Goal: Task Accomplishment & Management: Use online tool/utility

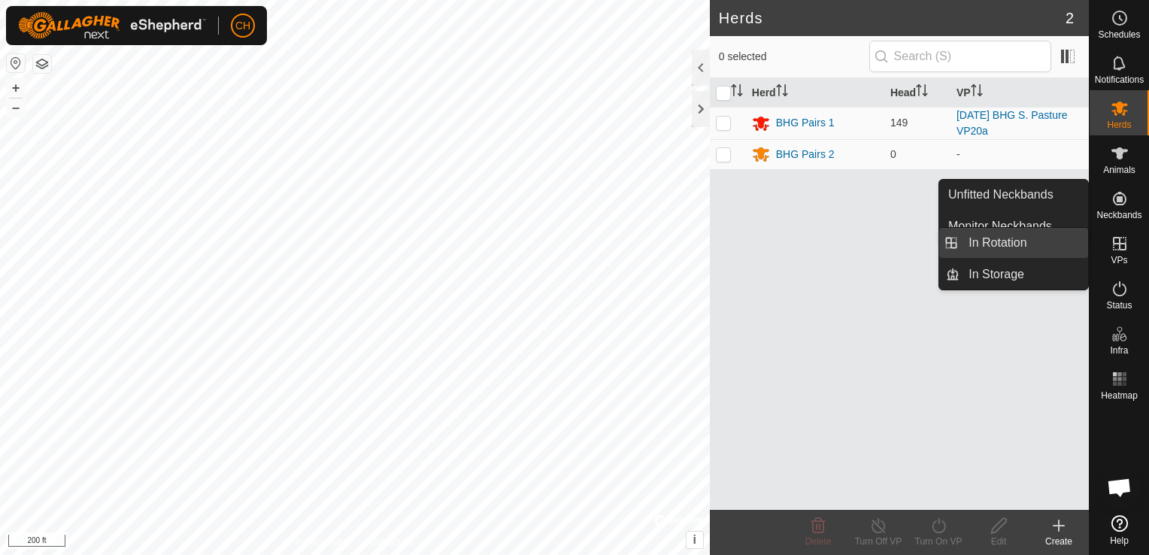
click at [1047, 242] on link "In Rotation" at bounding box center [1023, 243] width 129 height 30
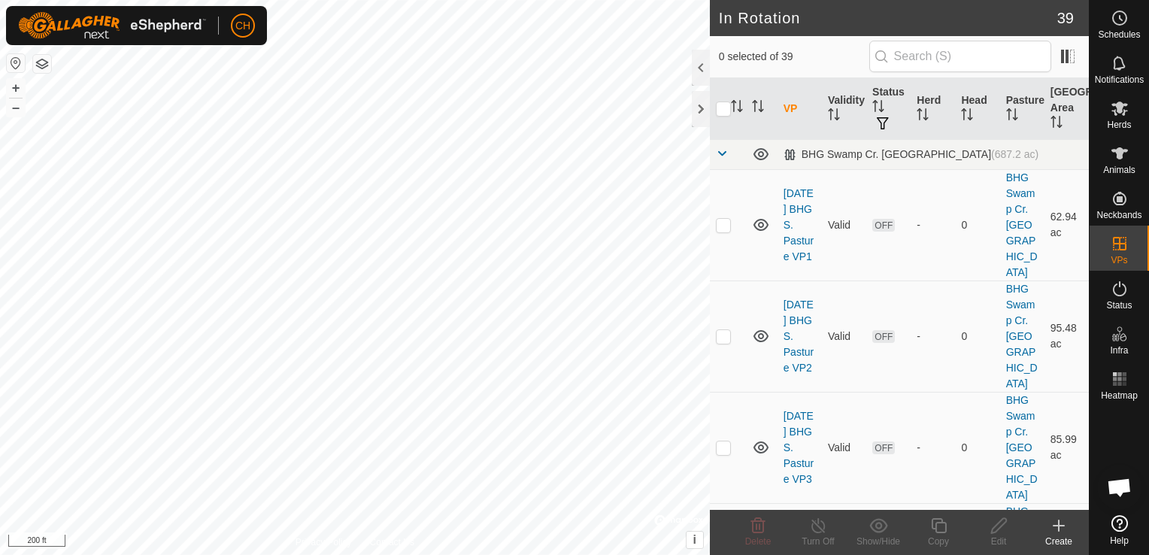
click at [1062, 526] on icon at bounding box center [1058, 526] width 11 height 0
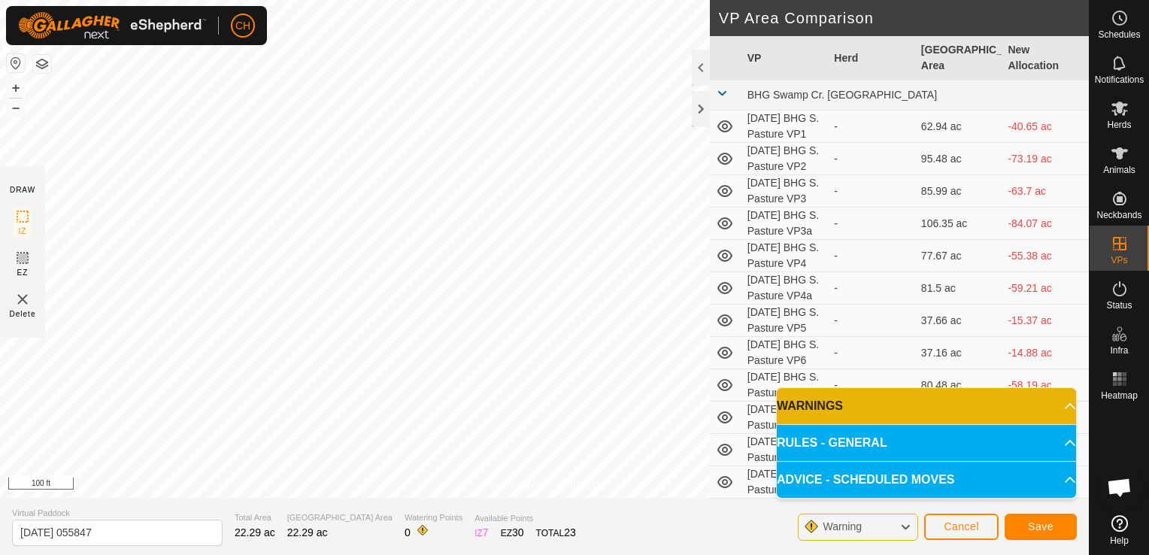
click at [1065, 407] on p-accordion-header "WARNINGS" at bounding box center [926, 406] width 299 height 36
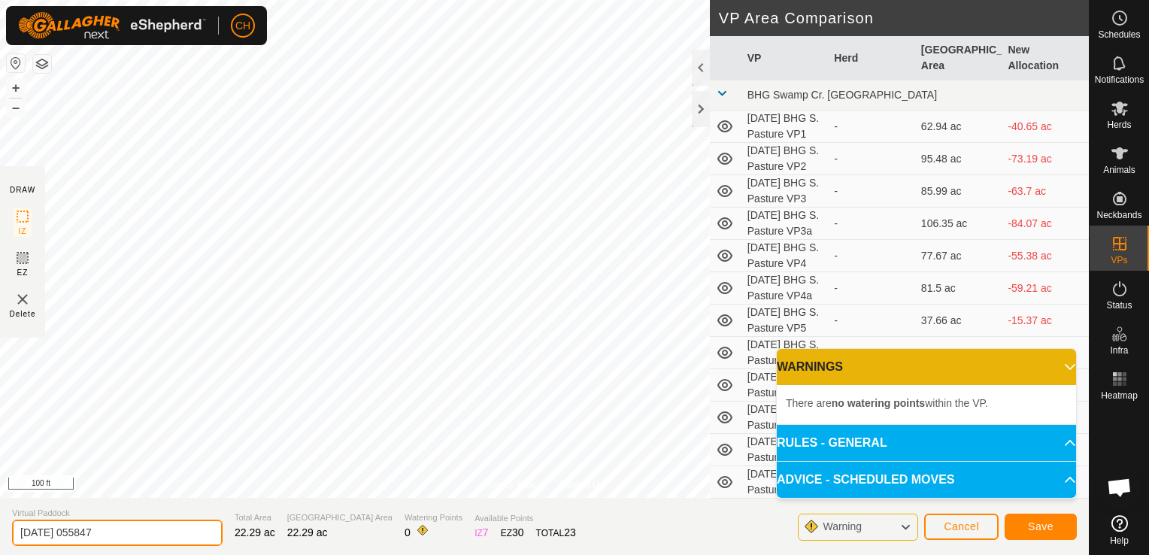
click at [126, 530] on input "[DATE] 055847" at bounding box center [117, 533] width 211 height 26
type input "[DATE] BHG S. Pasture VP20a"
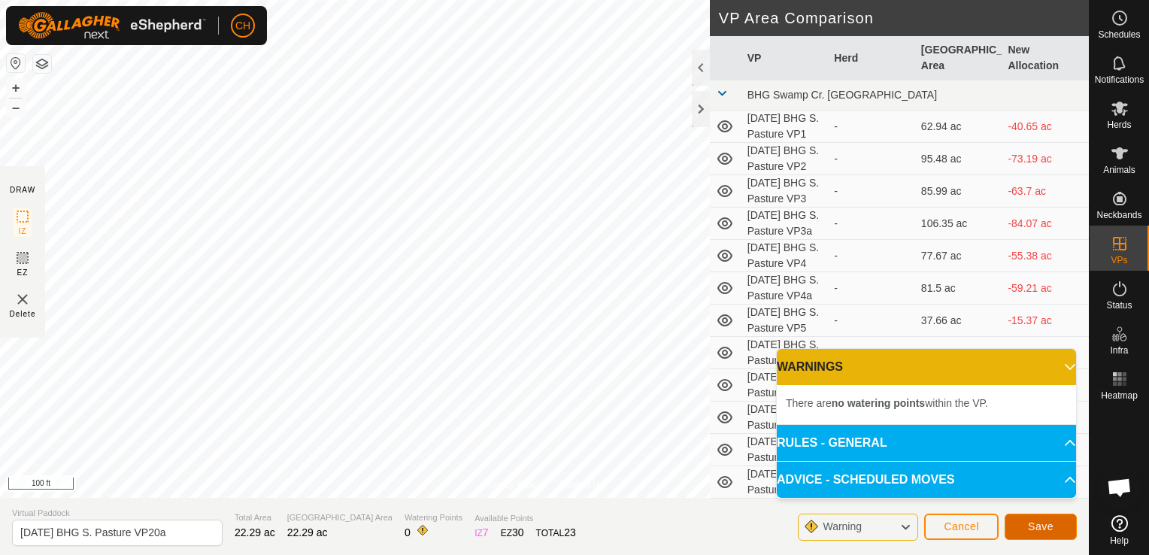
click at [1044, 523] on span "Save" at bounding box center [1041, 526] width 26 height 12
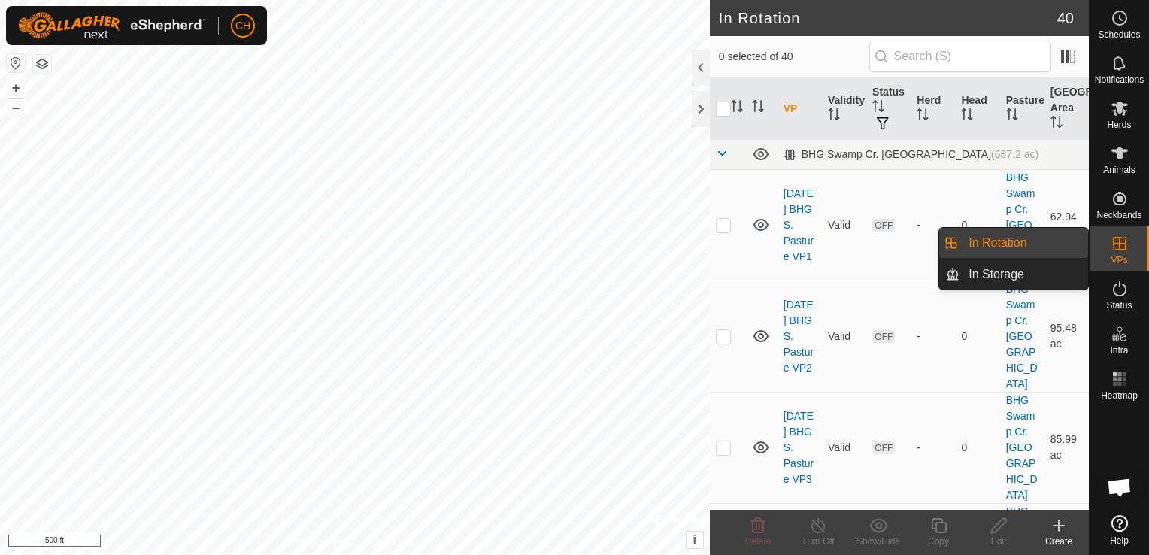
drag, startPoint x: 1074, startPoint y: 251, endPoint x: 1014, endPoint y: 250, distance: 59.4
click at [1014, 250] on link "In Rotation" at bounding box center [1023, 243] width 129 height 30
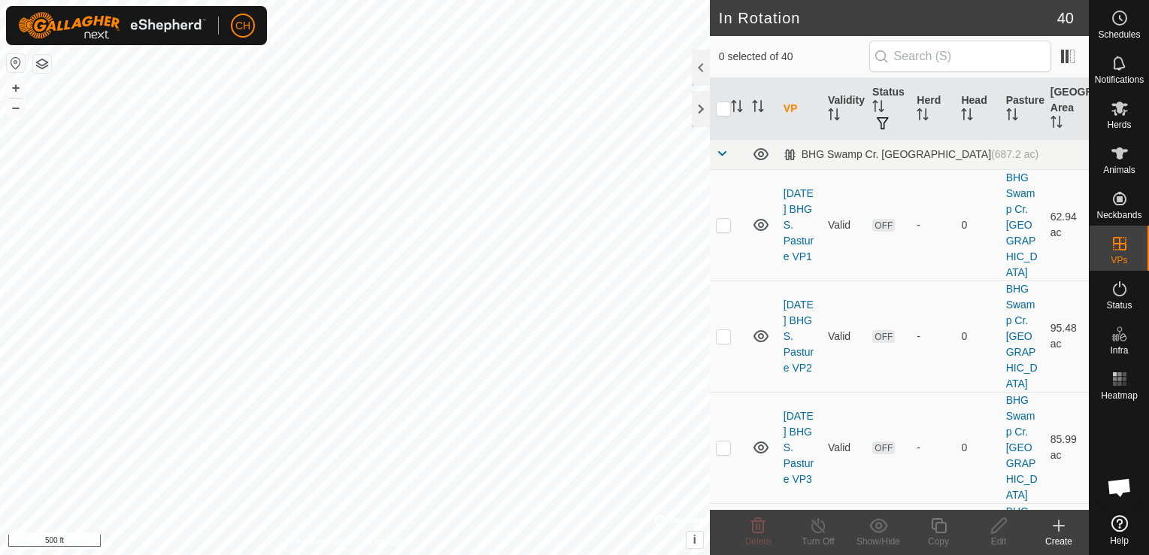
click at [1064, 529] on icon at bounding box center [1059, 526] width 18 height 18
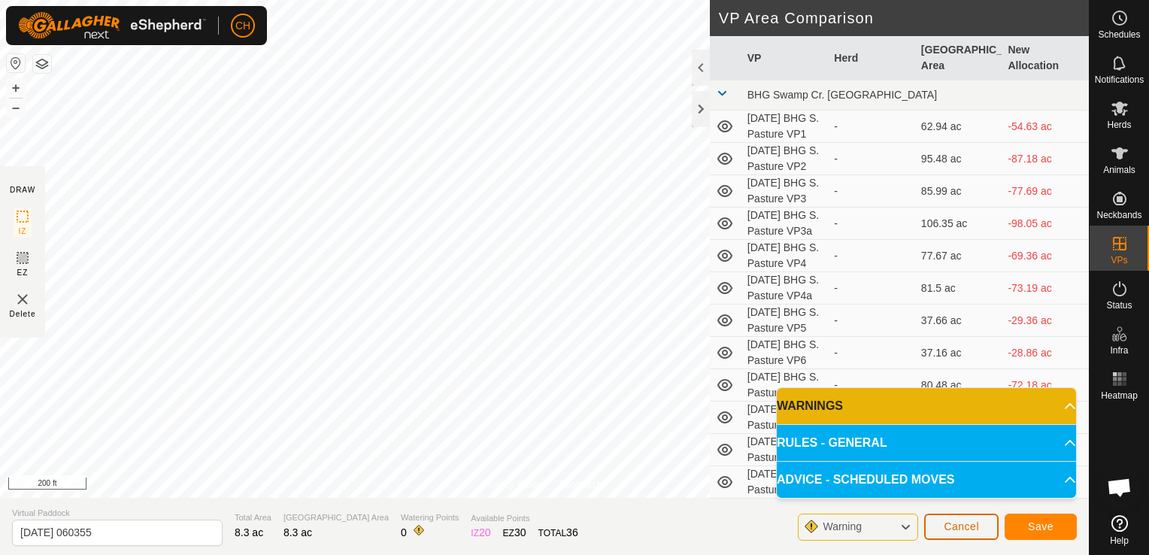
click at [976, 525] on span "Cancel" at bounding box center [961, 526] width 35 height 12
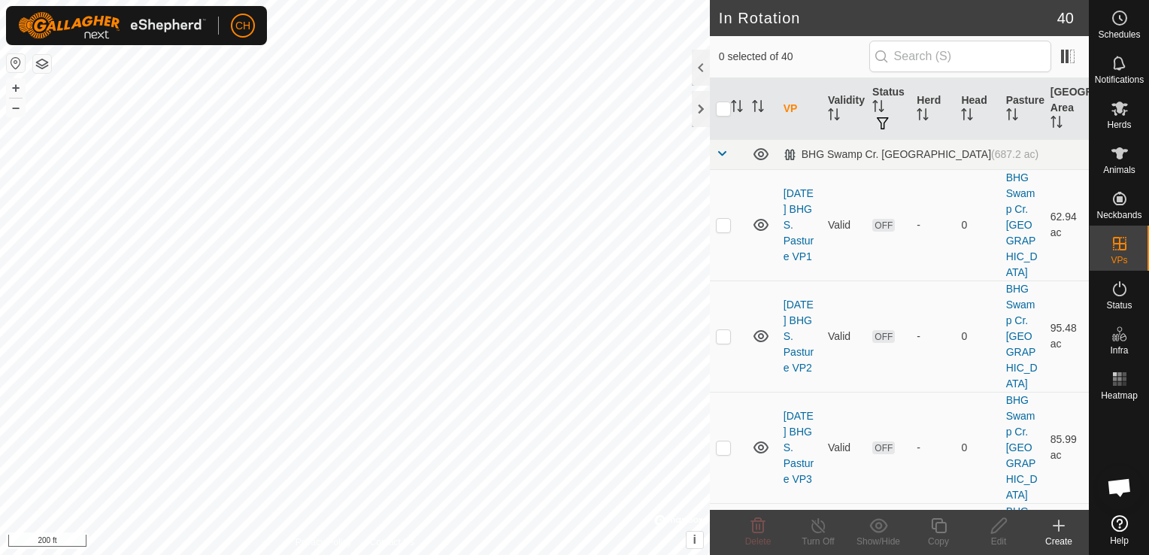
click at [1059, 529] on icon at bounding box center [1059, 526] width 18 height 18
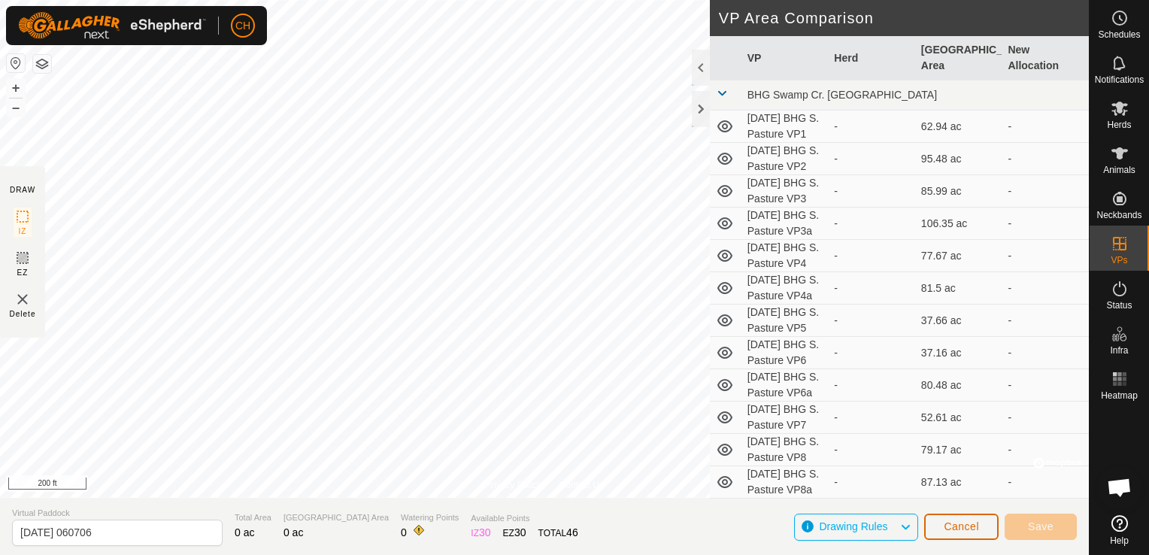
click at [947, 526] on span "Cancel" at bounding box center [961, 526] width 35 height 12
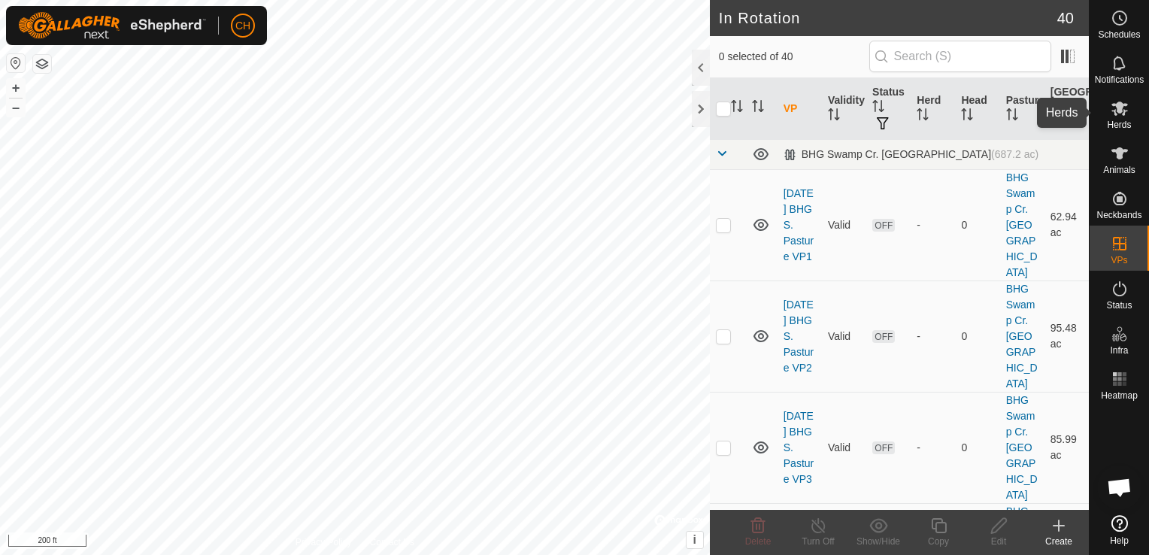
click at [1117, 113] on icon at bounding box center [1120, 108] width 18 height 18
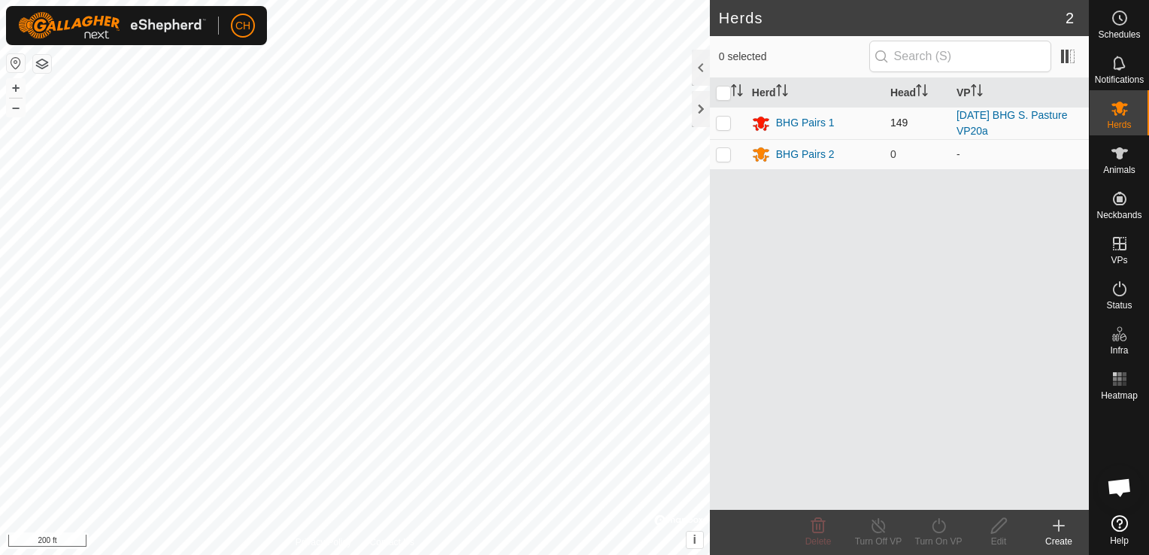
click at [716, 125] on p-checkbox at bounding box center [723, 123] width 15 height 12
checkbox input "true"
click at [941, 528] on icon at bounding box center [938, 526] width 19 height 18
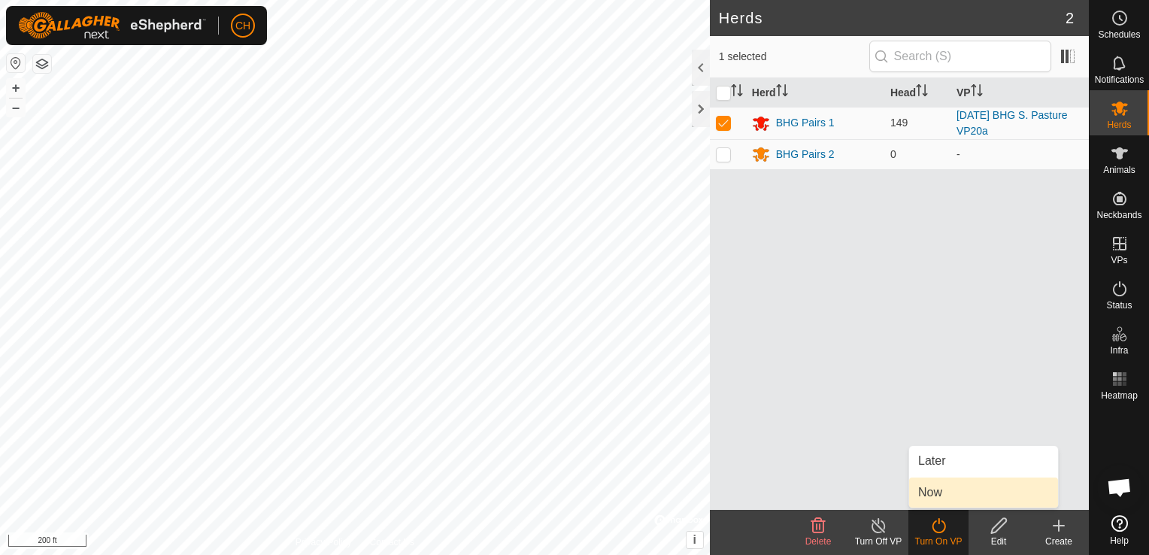
click at [938, 487] on link "Now" at bounding box center [983, 492] width 149 height 30
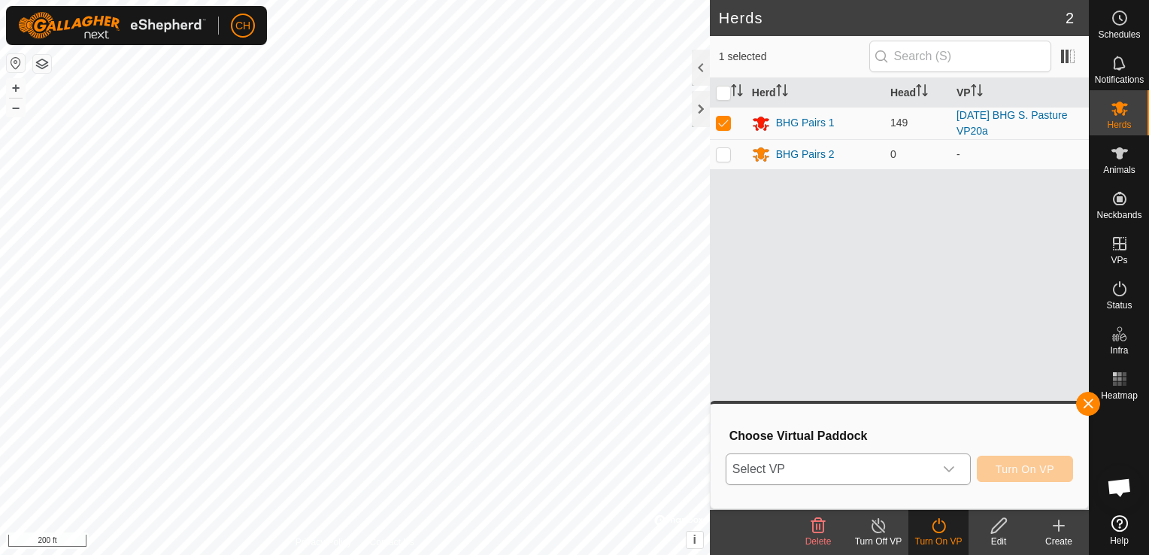
click at [947, 468] on icon "dropdown trigger" at bounding box center [949, 469] width 12 height 12
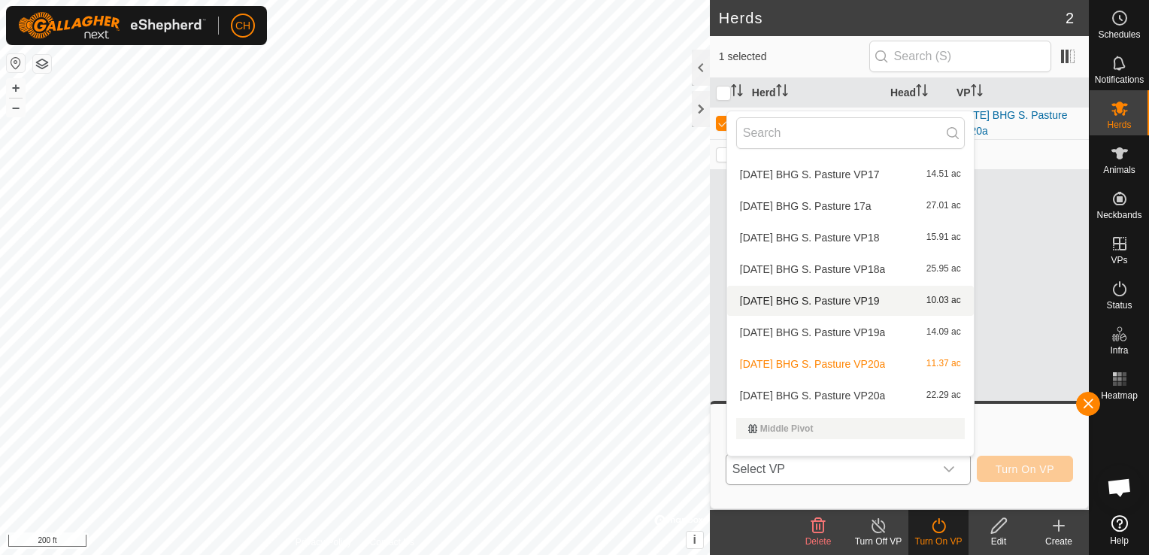
scroll to position [1030, 0]
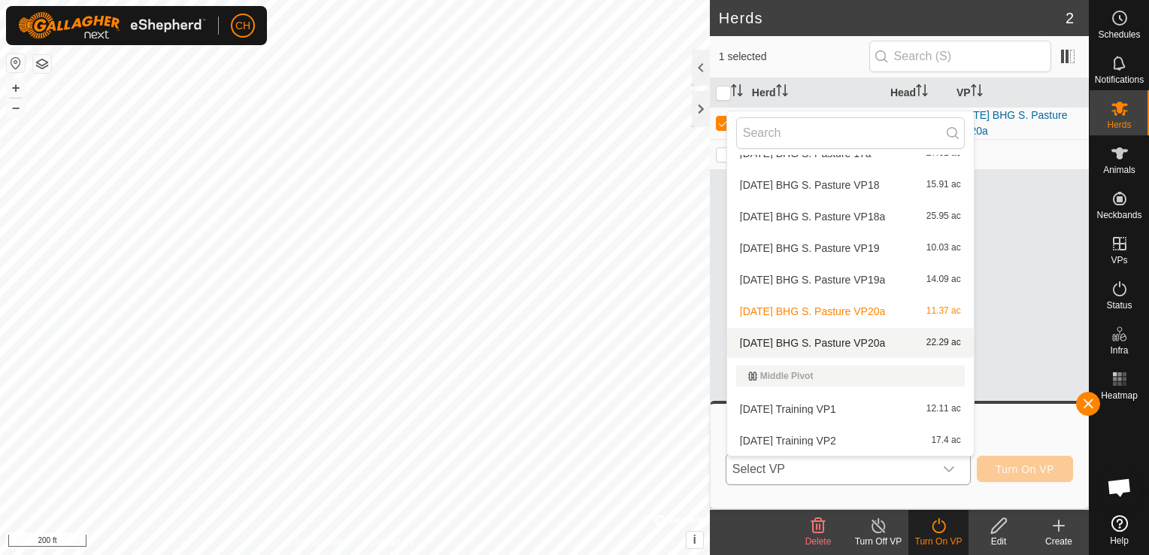
click at [854, 342] on li "[DATE] BHG S. Pasture VP20a 22.29 ac" at bounding box center [850, 343] width 247 height 30
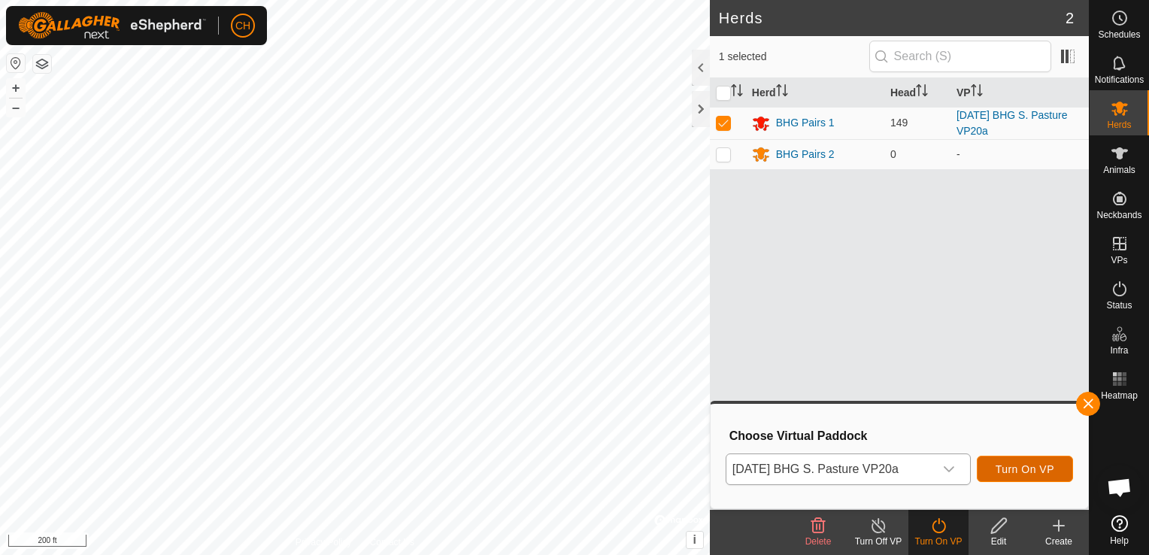
click at [1043, 469] on span "Turn On VP" at bounding box center [1025, 469] width 59 height 12
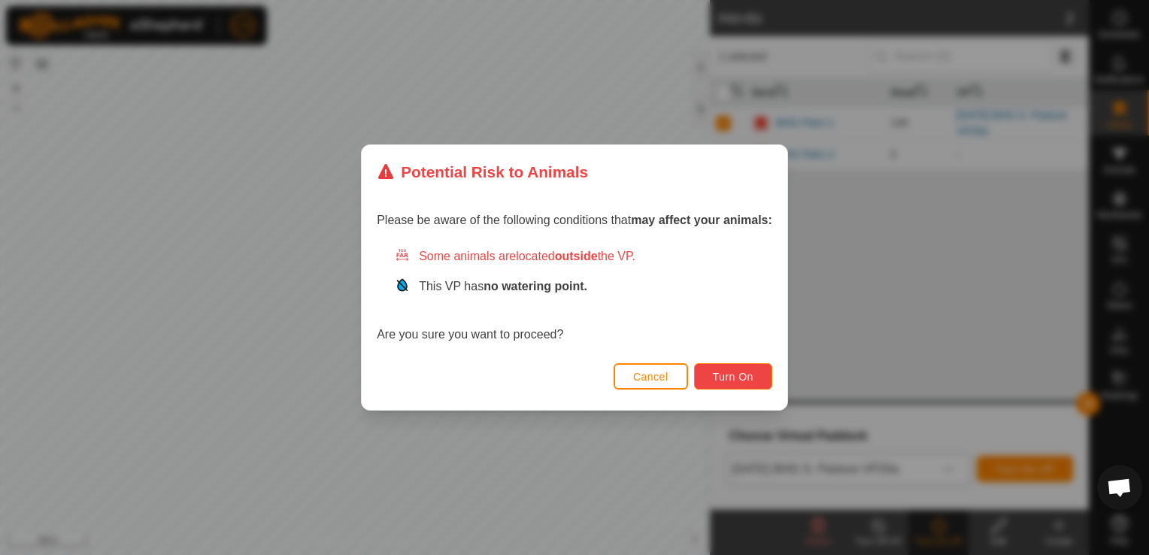
click at [731, 375] on span "Turn On" at bounding box center [733, 377] width 41 height 12
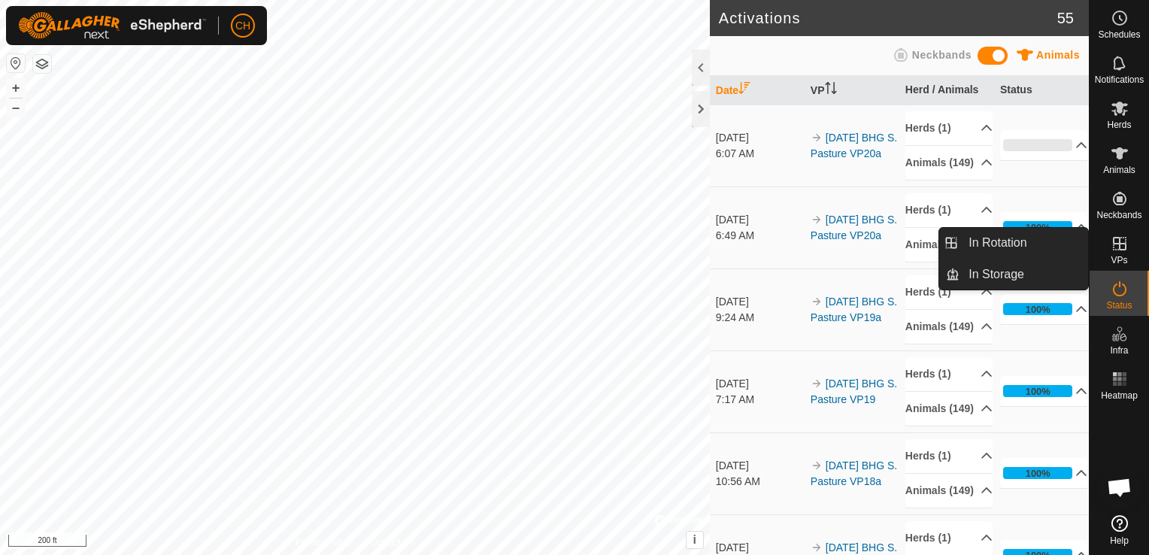
click at [1125, 250] on icon at bounding box center [1120, 244] width 14 height 14
click at [1000, 242] on link "In Rotation" at bounding box center [1023, 243] width 129 height 30
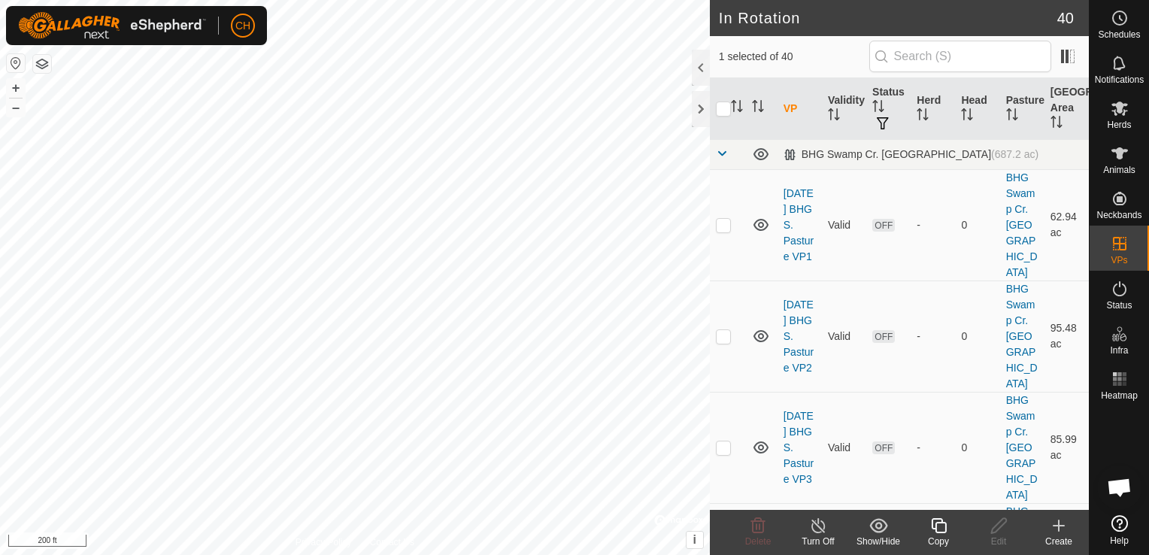
click at [1062, 527] on icon at bounding box center [1059, 526] width 18 height 18
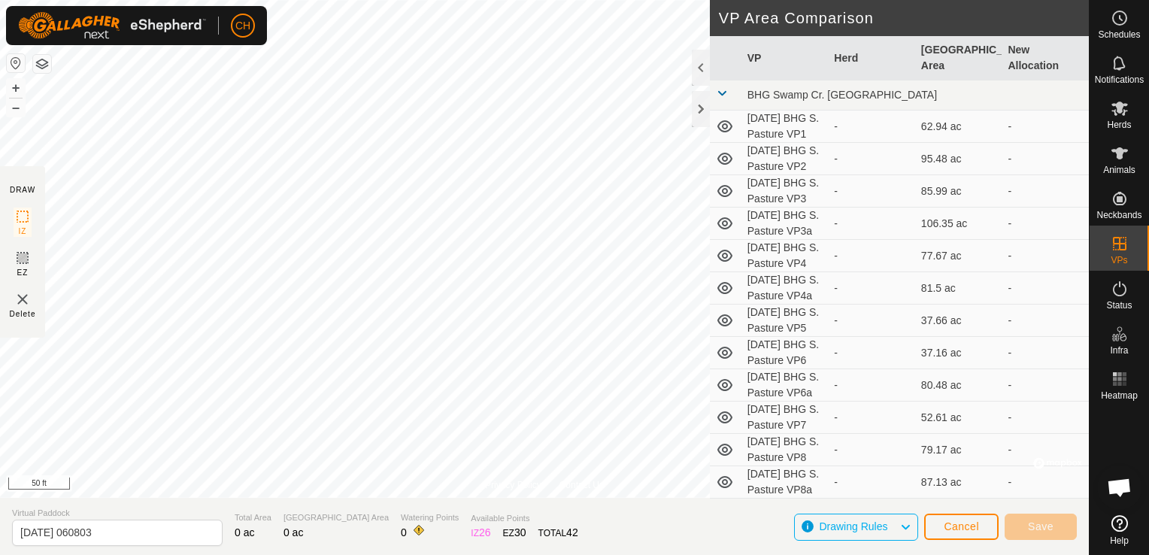
click at [538, 510] on div "Privacy Policy Contact Us + – ⇧ i © Mapbox , © OpenStreetMap , Improve this map…" at bounding box center [544, 277] width 1089 height 555
click at [447, 0] on html "CH Schedules Notifications Herds Animals Neckbands VPs Status Infra Heatmap Hel…" at bounding box center [574, 277] width 1149 height 555
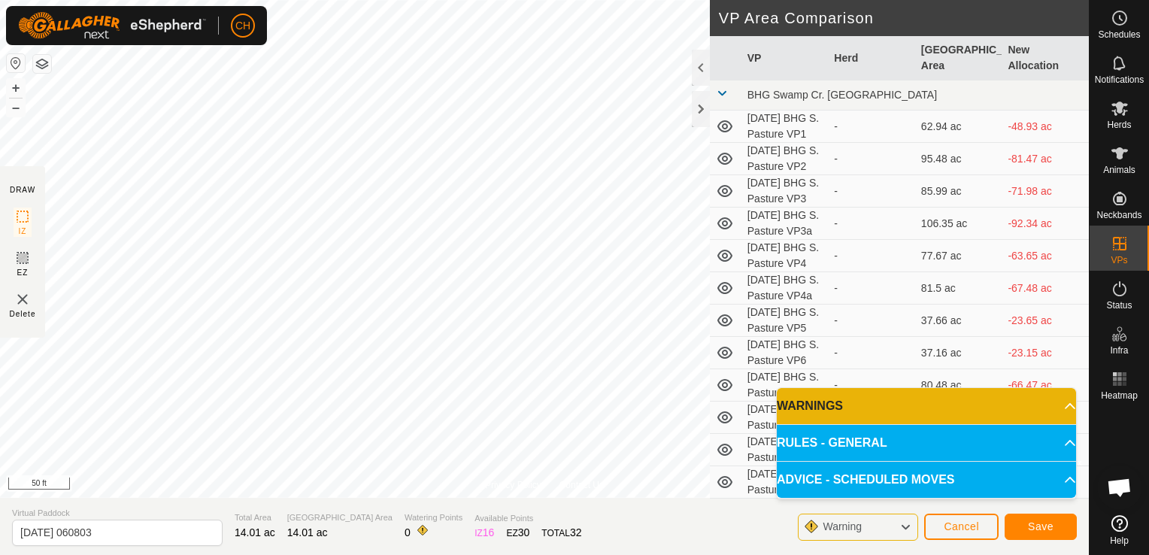
click at [1059, 408] on p-accordion-header "WARNINGS" at bounding box center [926, 406] width 299 height 36
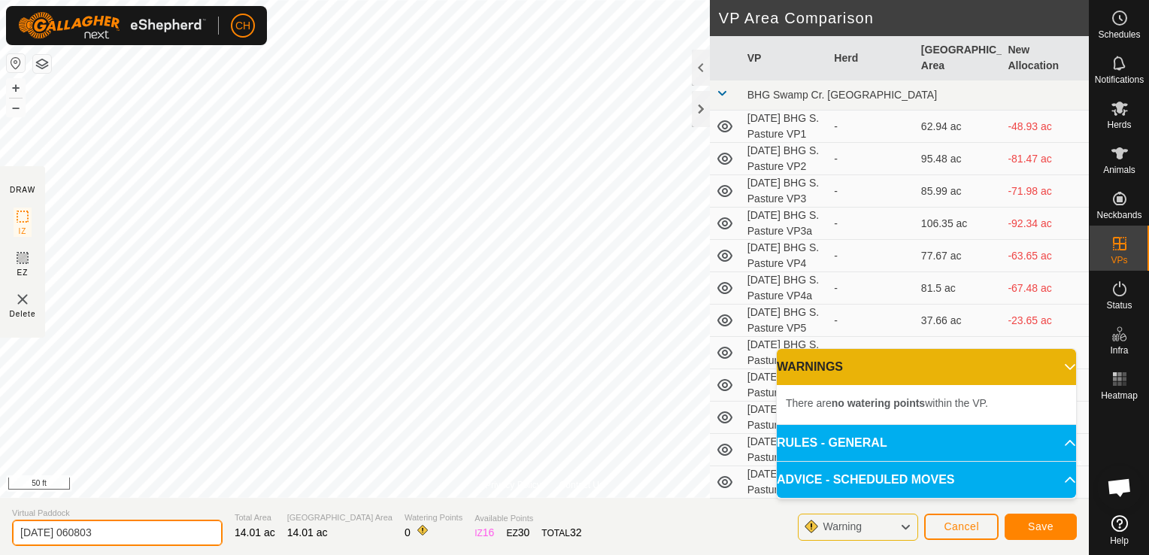
click at [119, 537] on input "[DATE] 060803" at bounding box center [117, 533] width 211 height 26
type input "[DATE] BHG S. Pasture VP21"
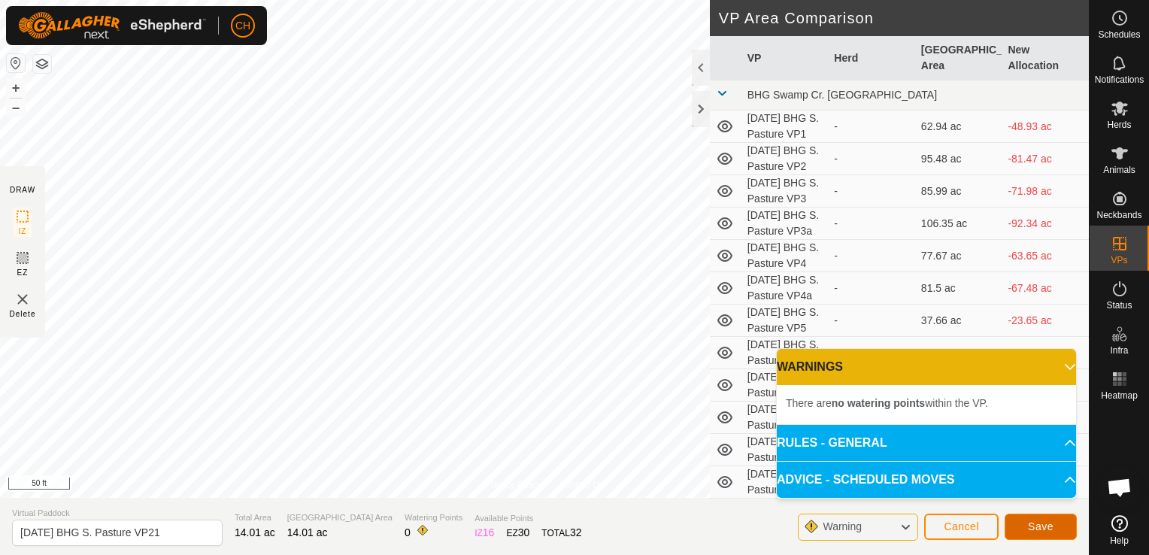
click at [1047, 527] on span "Save" at bounding box center [1041, 526] width 26 height 12
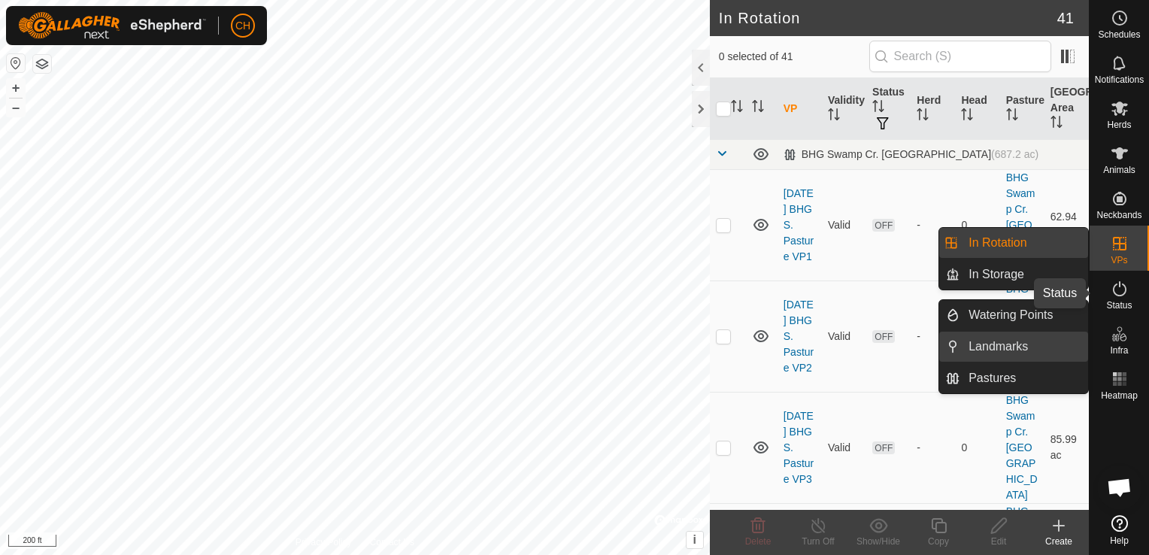
drag, startPoint x: 1121, startPoint y: 289, endPoint x: 1017, endPoint y: 347, distance: 118.8
click at [1121, 289] on icon at bounding box center [1120, 289] width 18 height 18
